Goal: Transaction & Acquisition: Download file/media

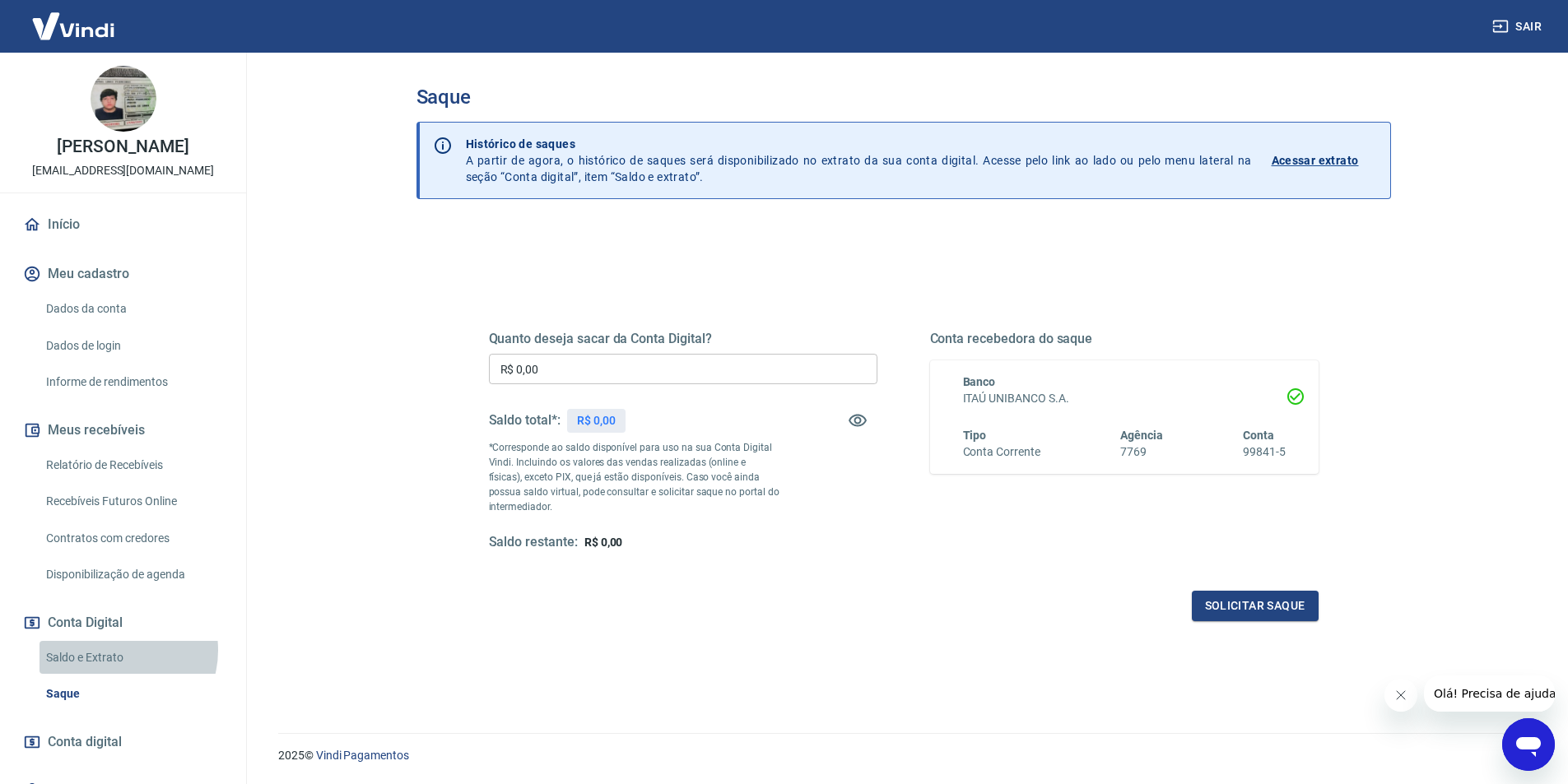
click at [115, 649] on link "Saldo e Extrato" at bounding box center [133, 658] width 186 height 34
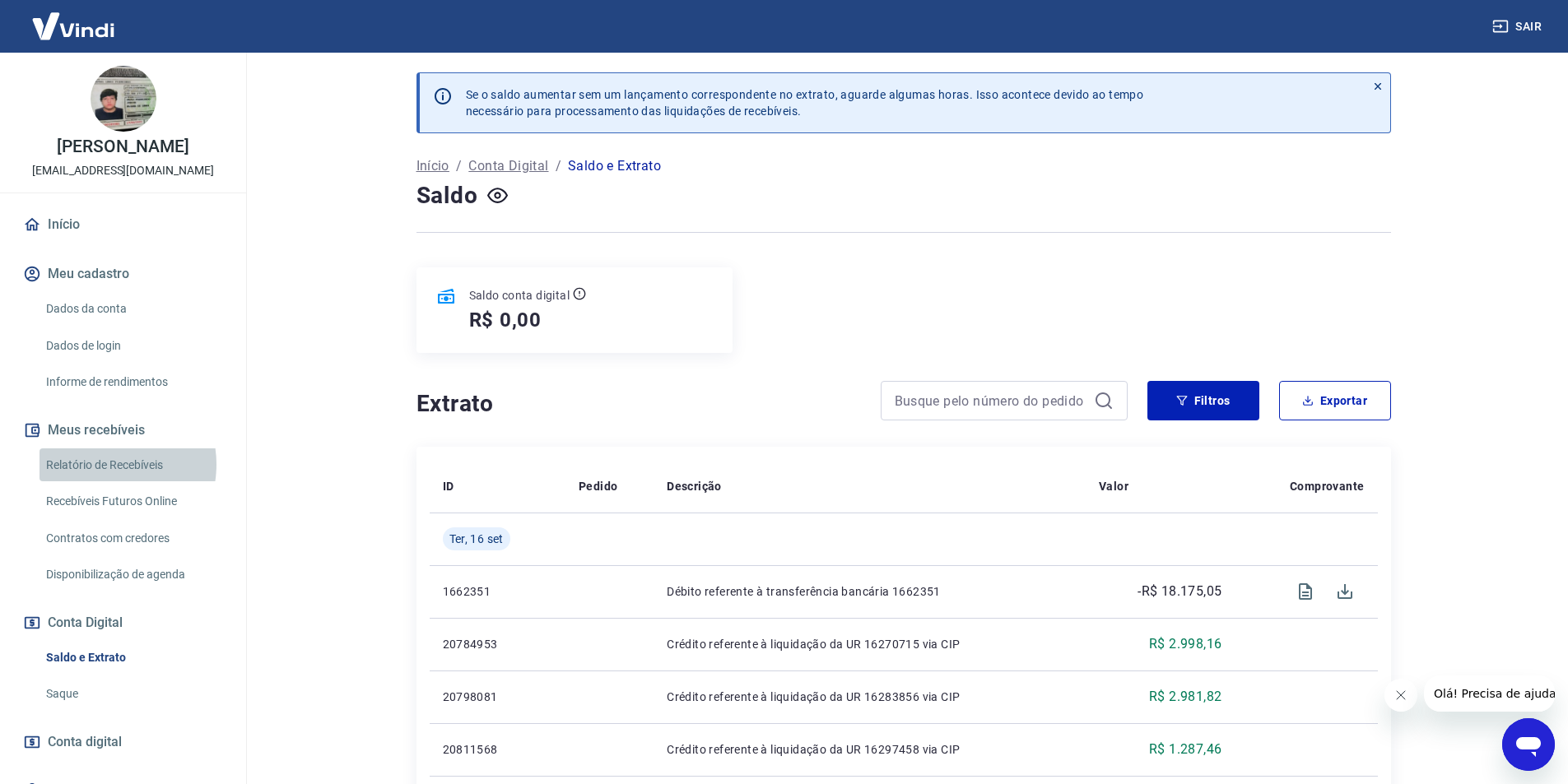
click at [102, 464] on link "Relatório de Recebíveis" at bounding box center [133, 465] width 186 height 34
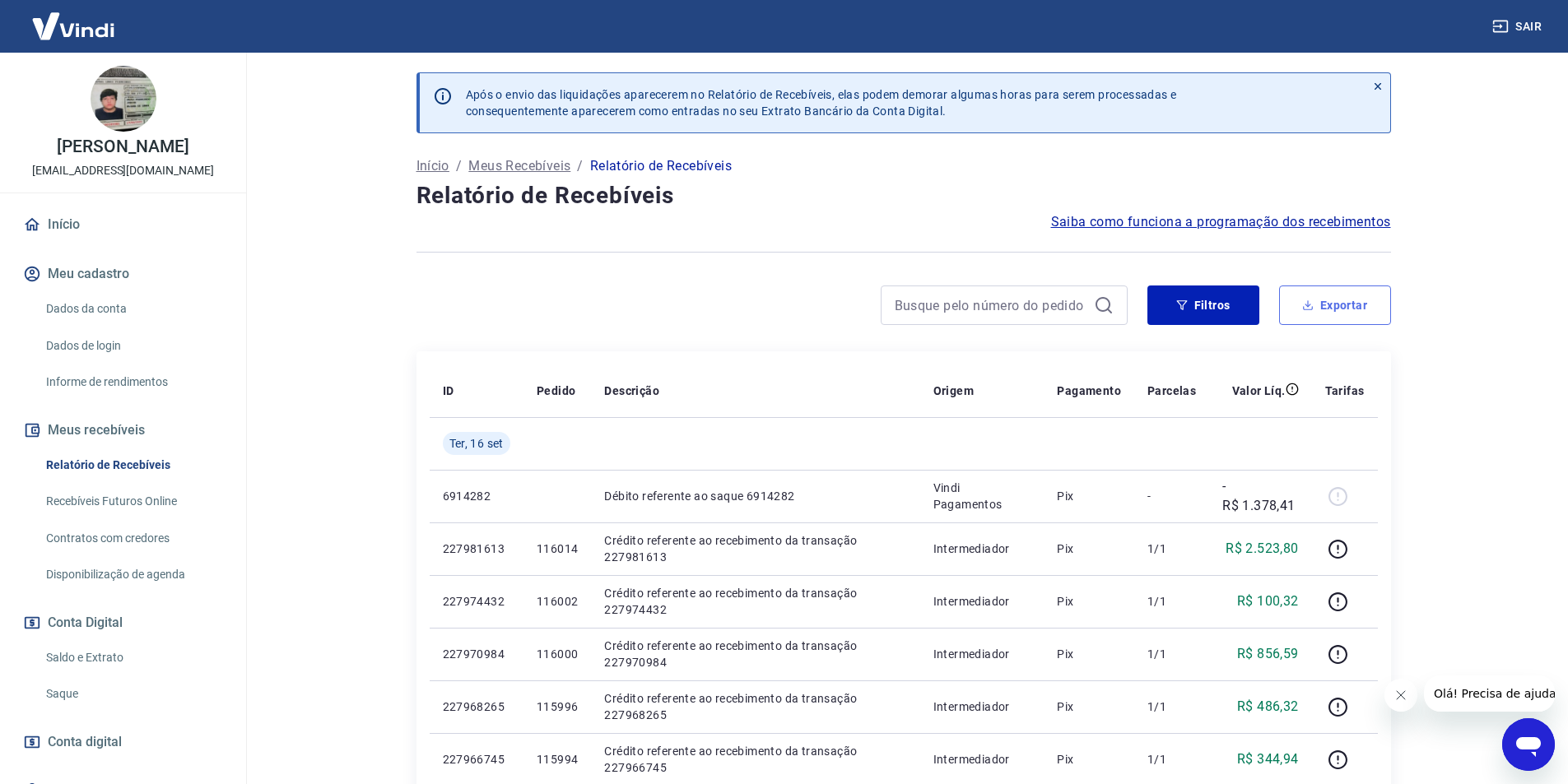
click at [1350, 303] on button "Exportar" at bounding box center [1335, 304] width 112 height 40
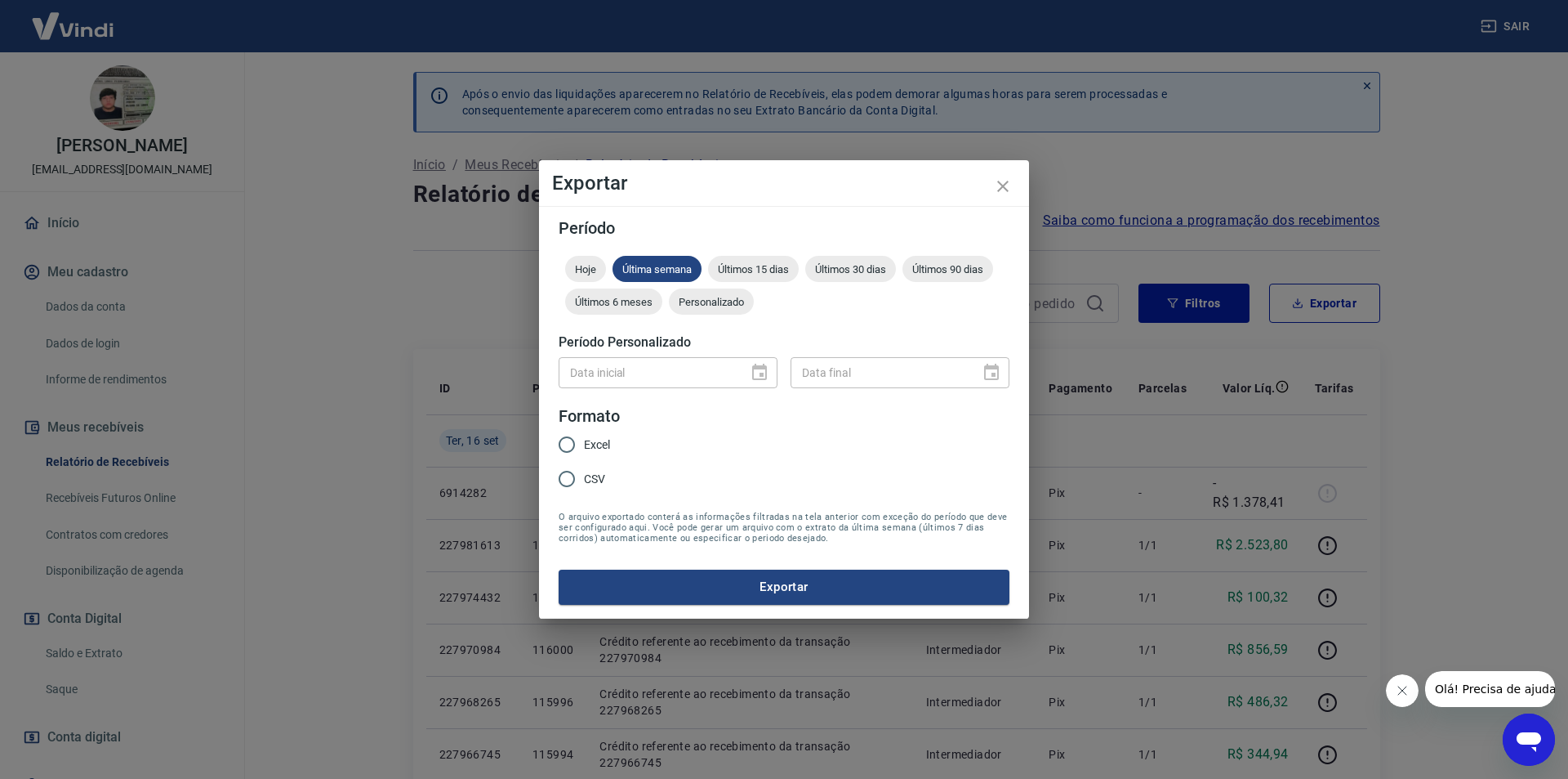
drag, startPoint x: 602, startPoint y: 448, endPoint x: 602, endPoint y: 439, distance: 9.0
click at [602, 448] on span "Excel" at bounding box center [597, 444] width 27 height 17
click at [584, 448] on input "Excel" at bounding box center [566, 444] width 34 height 34
radio input "true"
click at [733, 272] on span "Últimos 15 dias" at bounding box center [753, 269] width 91 height 12
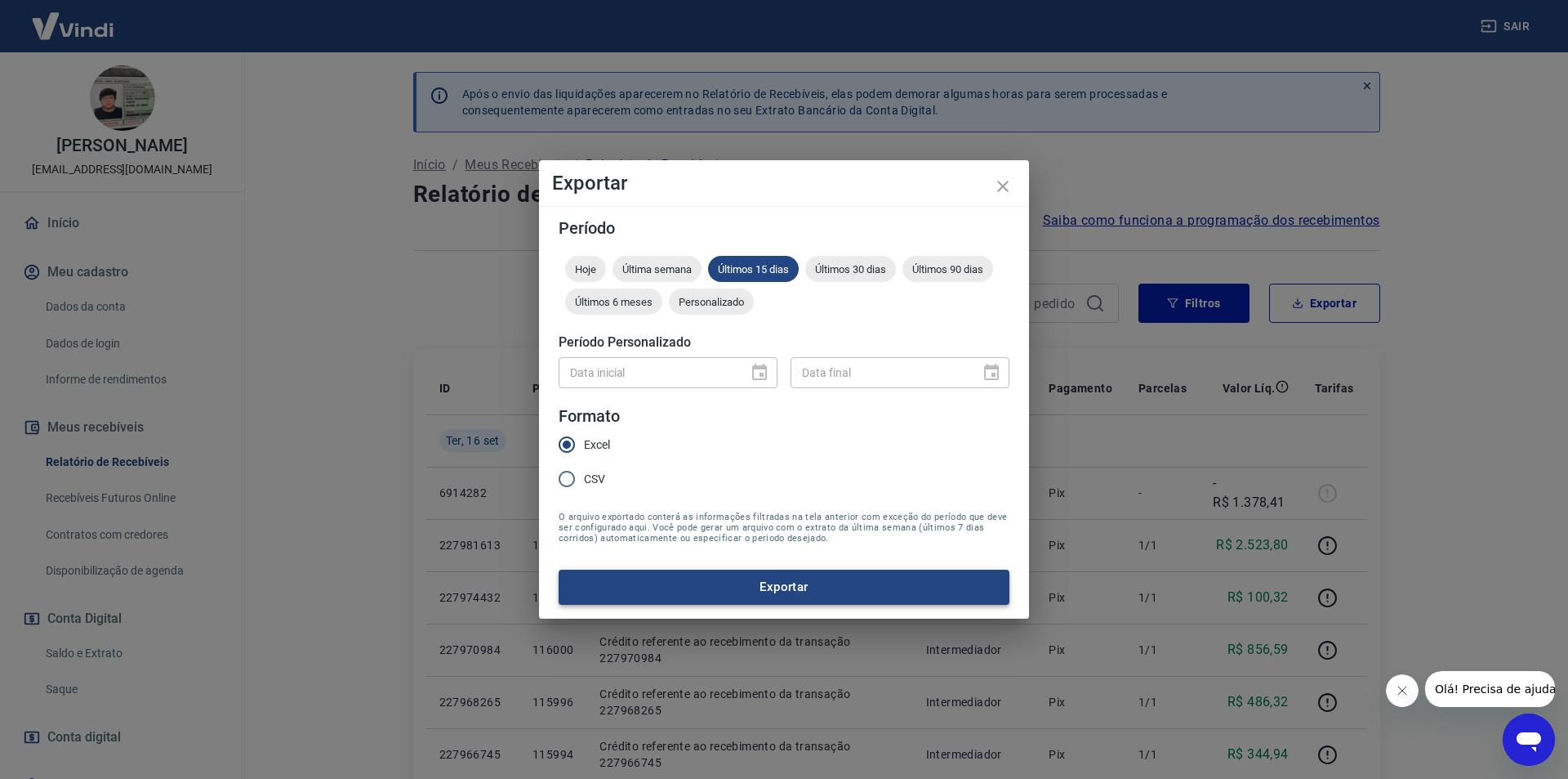
click at [757, 589] on button "Exportar" at bounding box center [784, 586] width 451 height 34
